Goal: Task Accomplishment & Management: Use online tool/utility

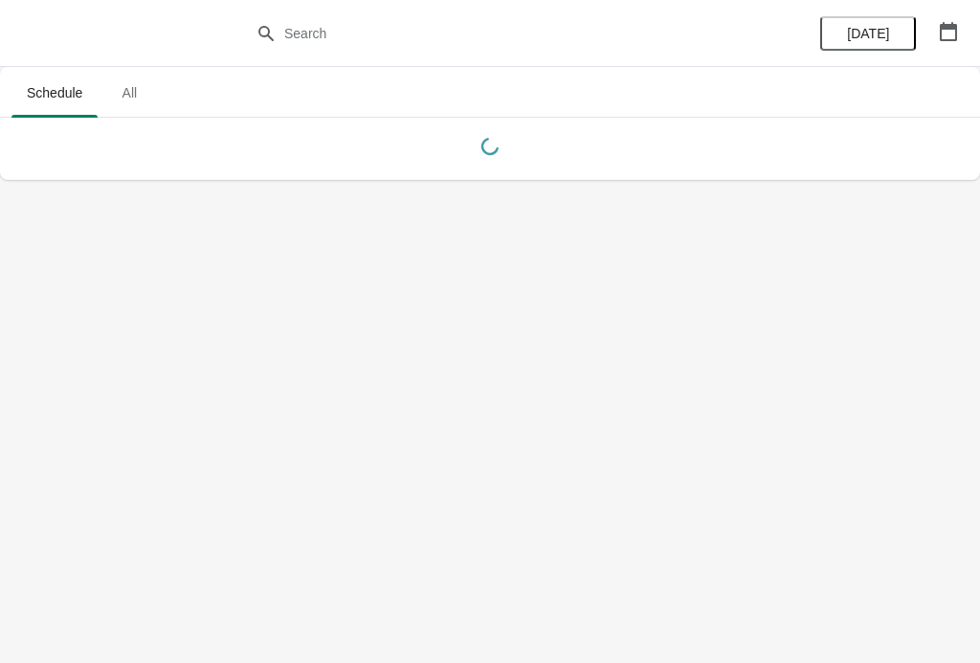
click at [848, 36] on span "[DATE]" at bounding box center [867, 33] width 61 height 15
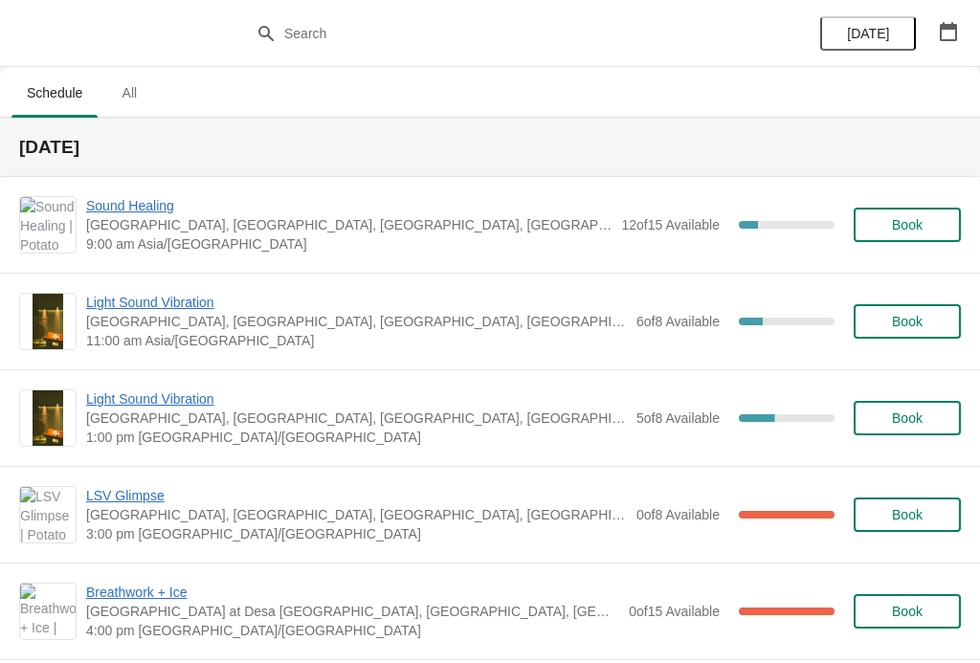
click at [136, 214] on span "Sound Healing" at bounding box center [348, 205] width 525 height 19
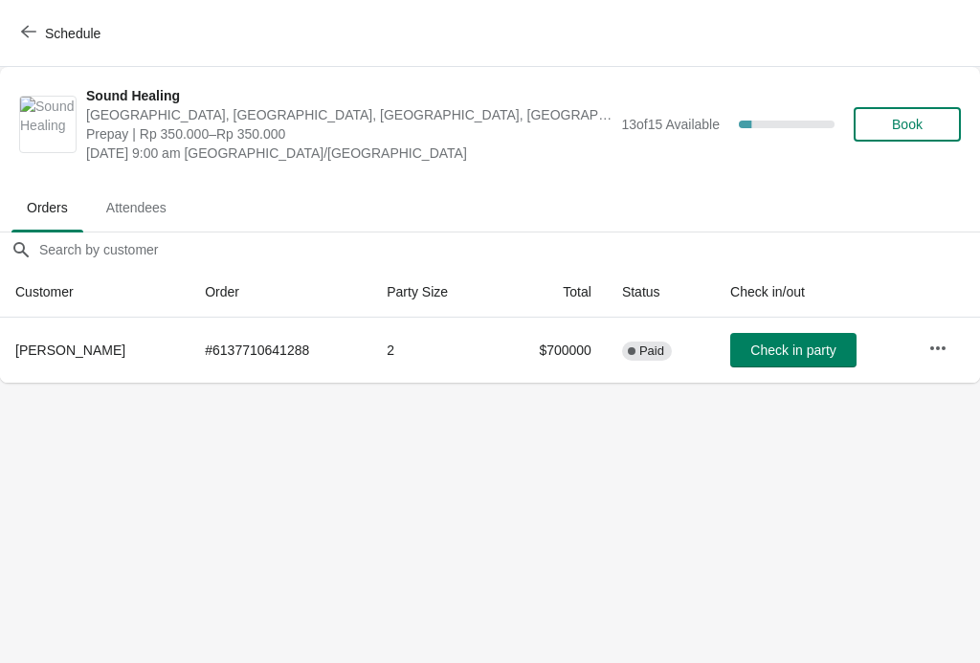
click at [803, 338] on button "Check in party" at bounding box center [793, 350] width 126 height 34
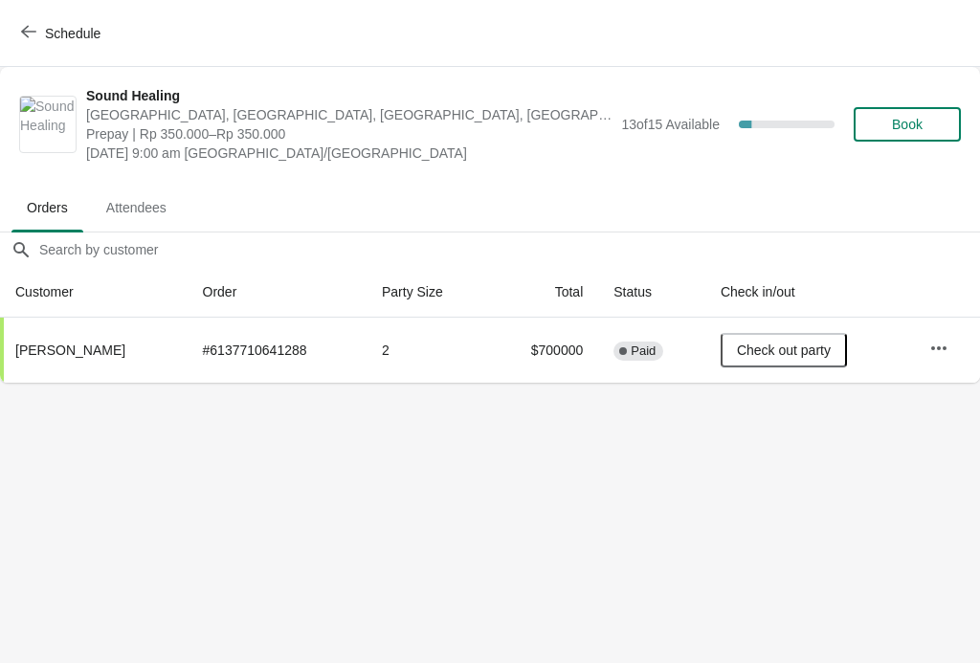
click at [38, 42] on button "Schedule" at bounding box center [63, 33] width 106 height 34
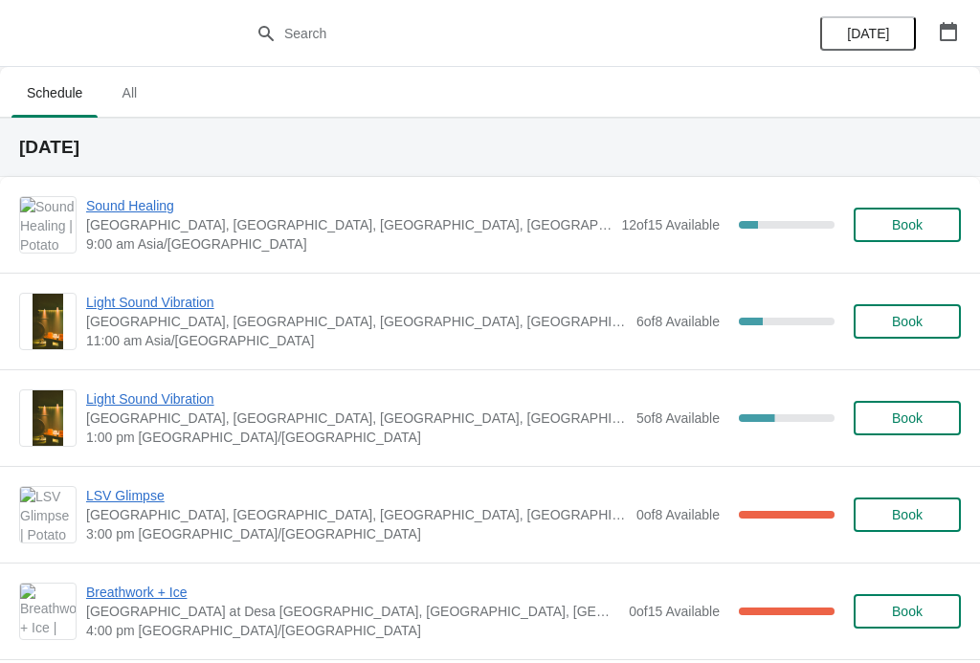
click at [125, 201] on span "Sound Healing" at bounding box center [348, 205] width 525 height 19
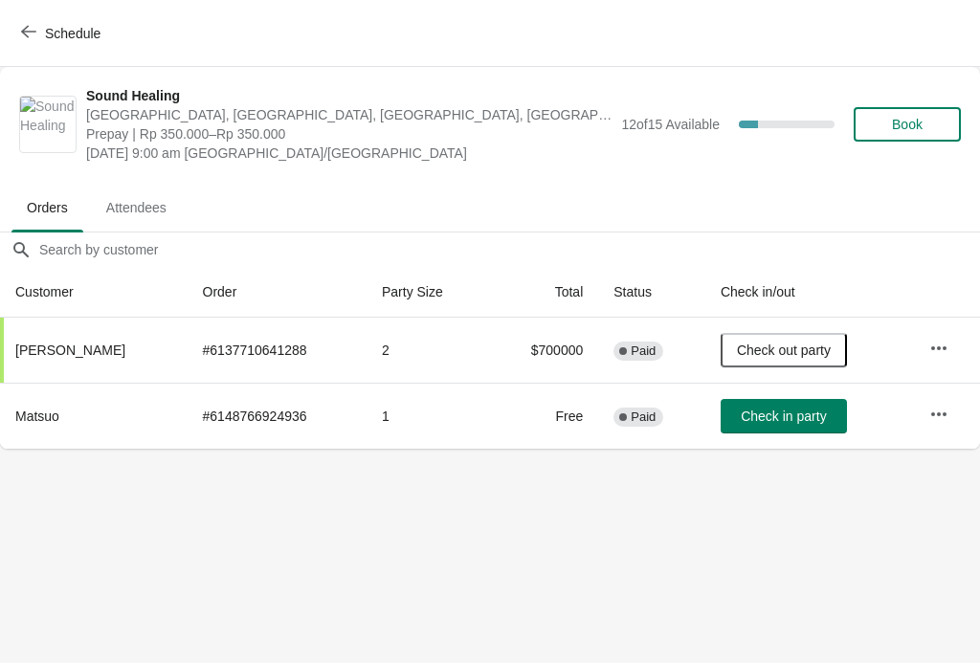
click at [945, 343] on icon "button" at bounding box center [938, 348] width 19 height 19
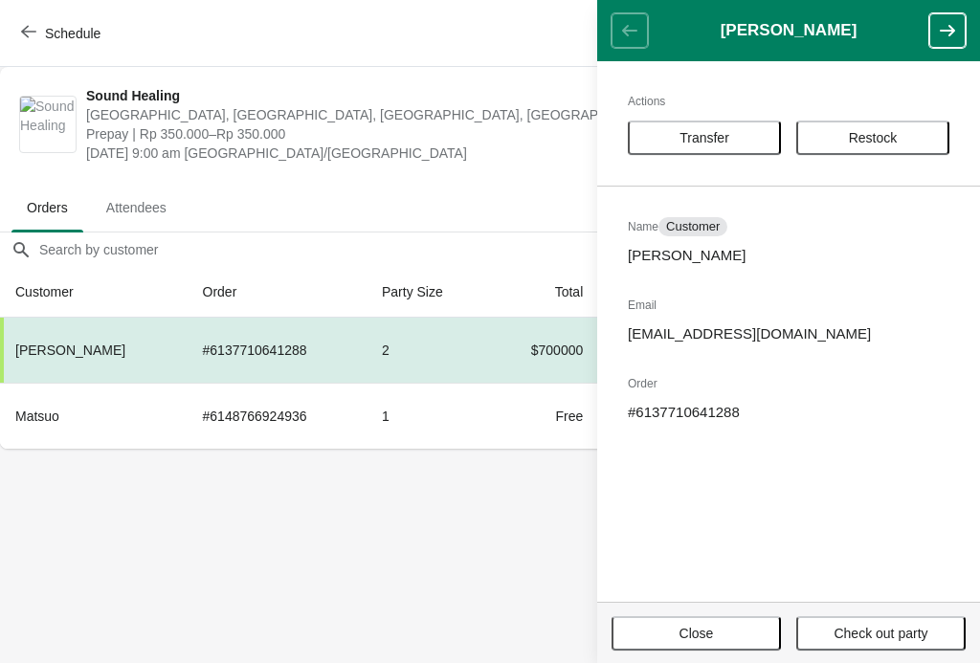
click at [470, 528] on body "Schedule Sound Healing Potato Head [GEOGRAPHIC_DATA], [GEOGRAPHIC_DATA], [GEOGR…" at bounding box center [490, 331] width 980 height 663
click at [467, 546] on body "Schedule Sound Healing Potato Head [GEOGRAPHIC_DATA], [GEOGRAPHIC_DATA], [GEOGR…" at bounding box center [490, 331] width 980 height 663
click at [468, 540] on body "Schedule Sound Healing Potato Head [GEOGRAPHIC_DATA], [GEOGRAPHIC_DATA], [GEOGR…" at bounding box center [490, 331] width 980 height 663
click at [740, 649] on button "Close" at bounding box center [696, 633] width 169 height 34
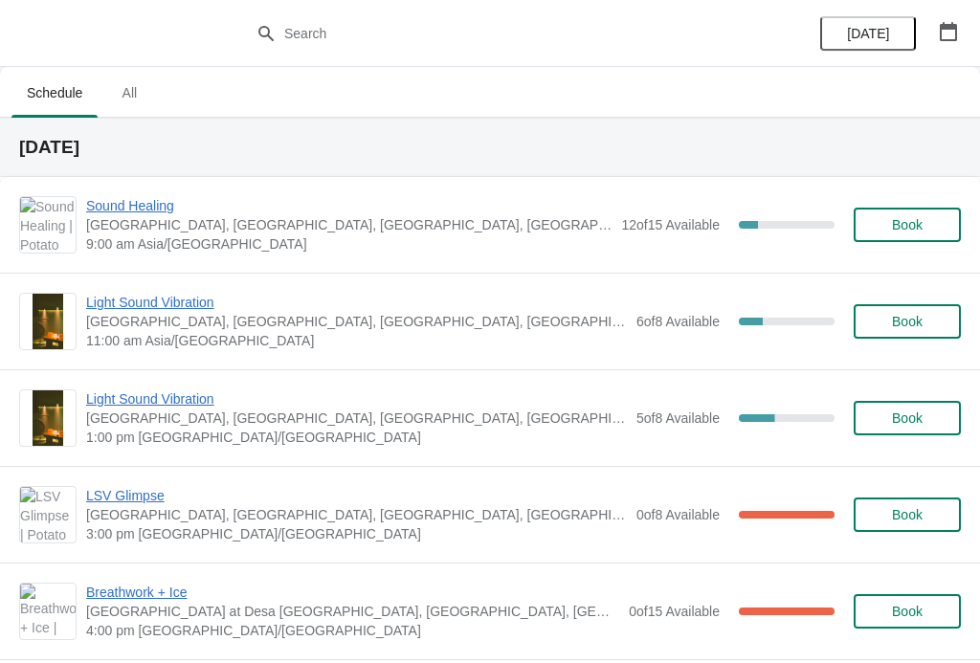
click at [137, 201] on span "Sound Healing" at bounding box center [348, 205] width 525 height 19
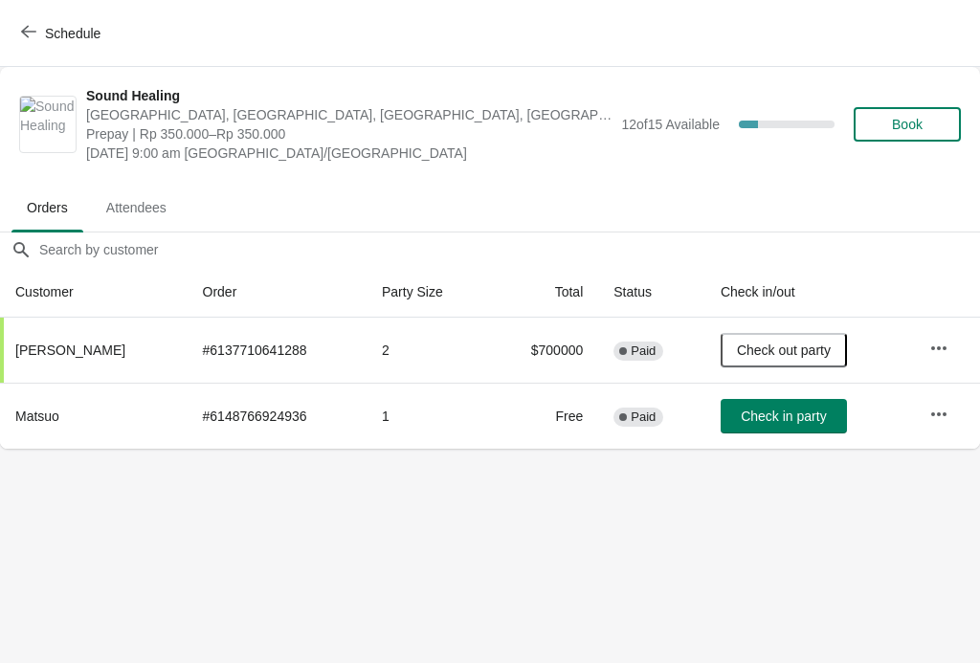
click at [784, 418] on span "Check in party" at bounding box center [783, 416] width 85 height 15
click at [20, 31] on button "Schedule" at bounding box center [63, 33] width 106 height 34
